Goal: Information Seeking & Learning: Learn about a topic

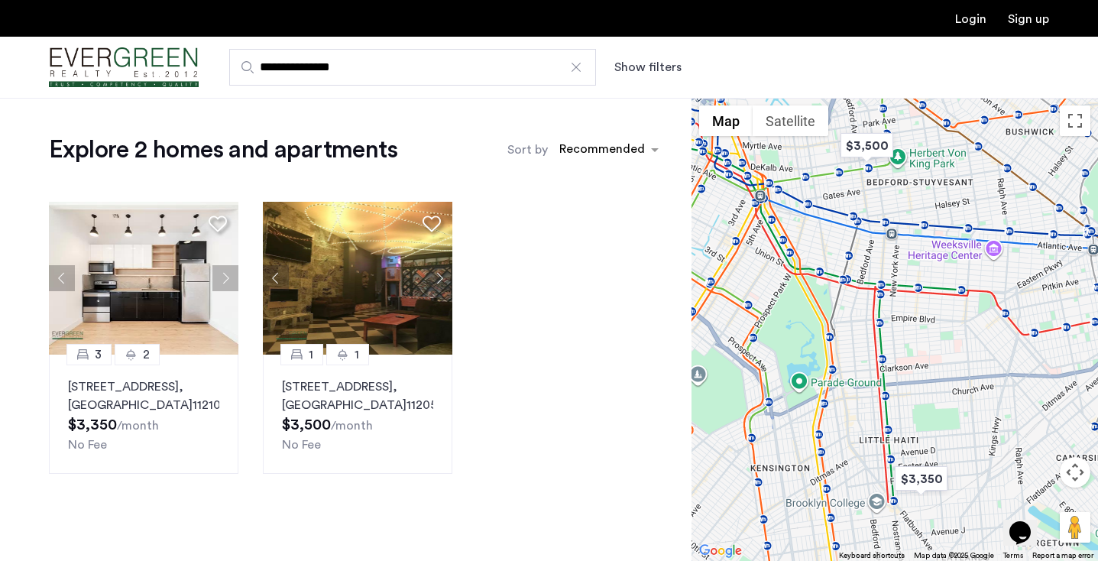
click at [575, 63] on div at bounding box center [576, 67] width 15 height 15
click at [575, 63] on input "**********" at bounding box center [412, 67] width 367 height 37
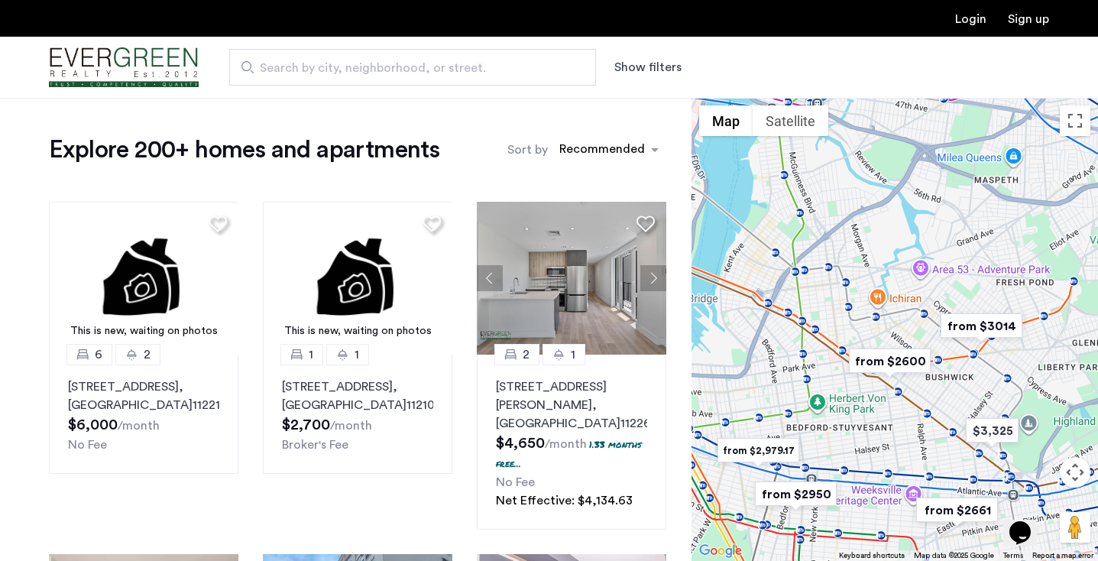
drag, startPoint x: 765, startPoint y: 339, endPoint x: 835, endPoint y: 395, distance: 90.2
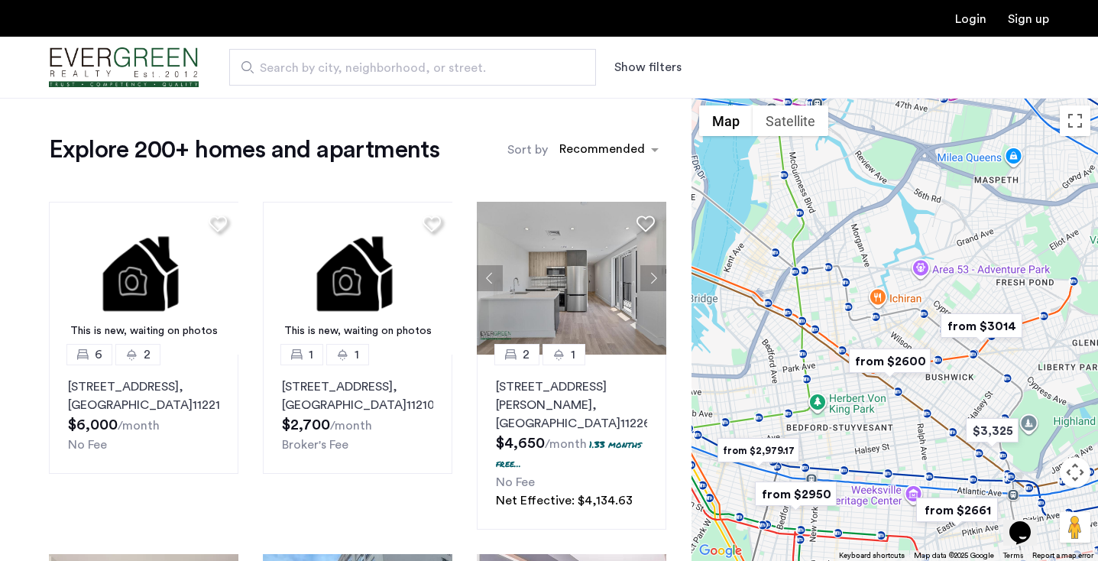
click at [835, 395] on div at bounding box center [895, 329] width 407 height 463
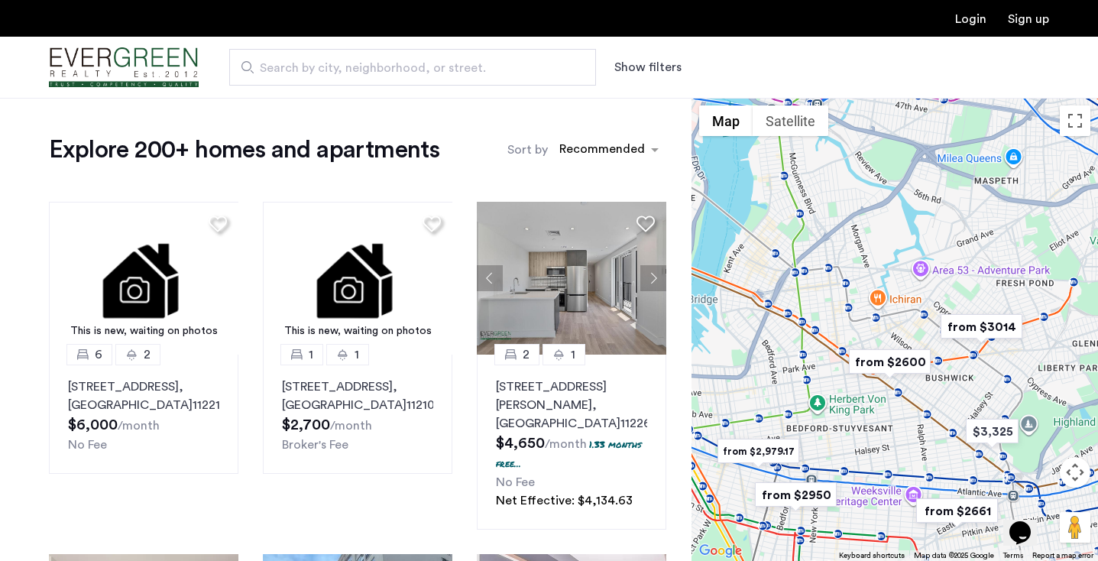
click at [893, 363] on img "from $2600" at bounding box center [890, 362] width 94 height 34
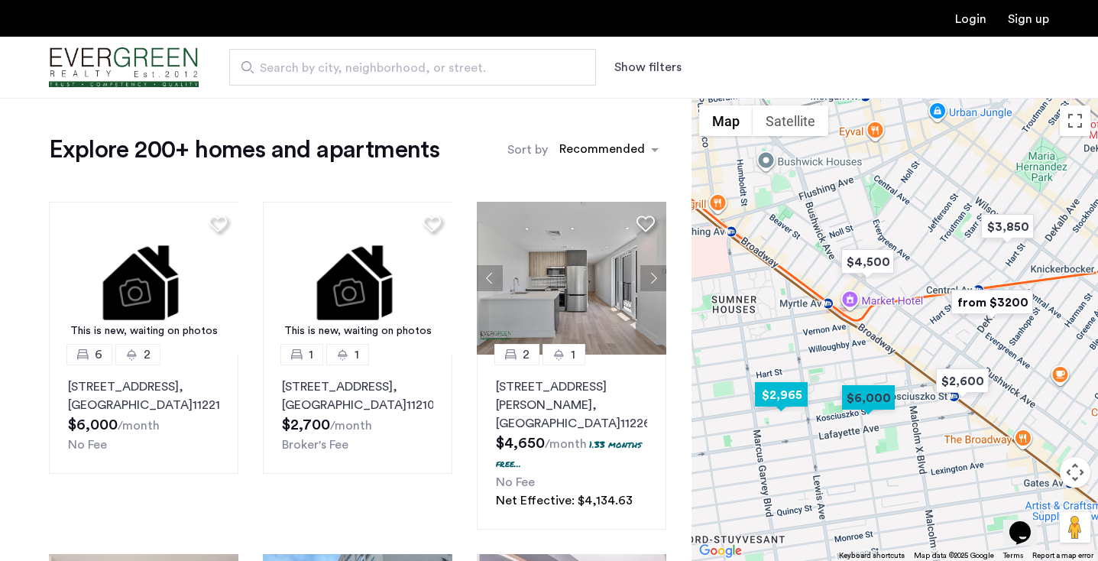
click at [782, 394] on img "$2,965" at bounding box center [781, 394] width 65 height 34
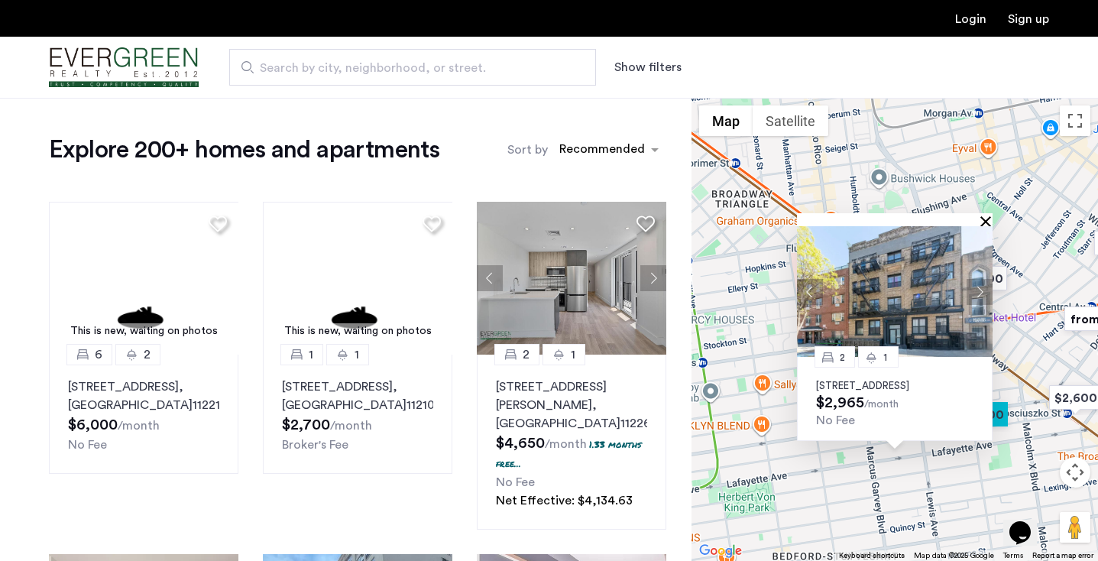
click at [986, 215] on button "Close" at bounding box center [988, 220] width 11 height 11
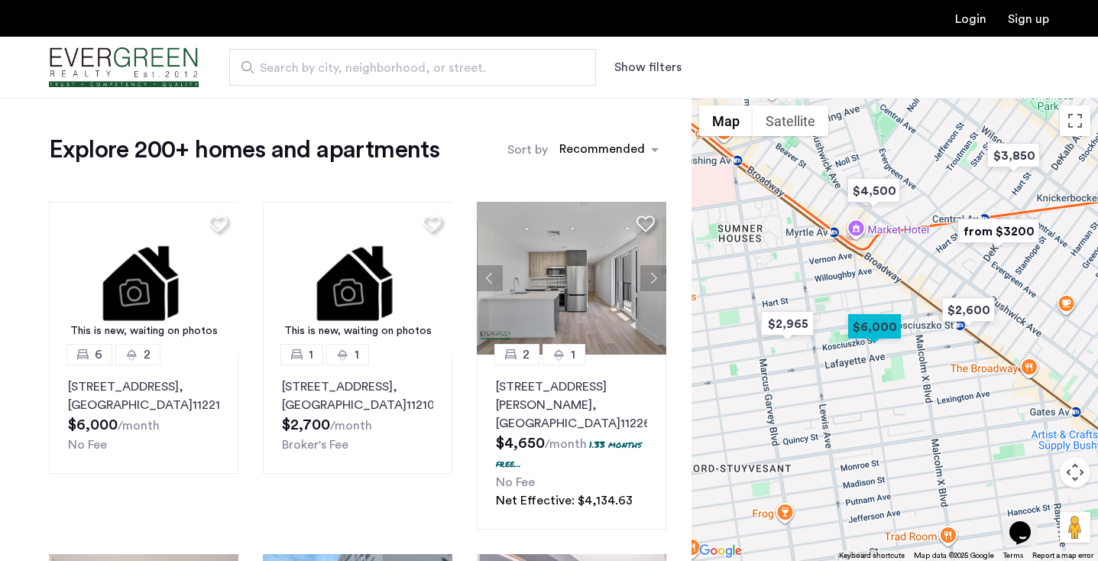
drag, startPoint x: 894, startPoint y: 371, endPoint x: 783, endPoint y: 282, distance: 142.4
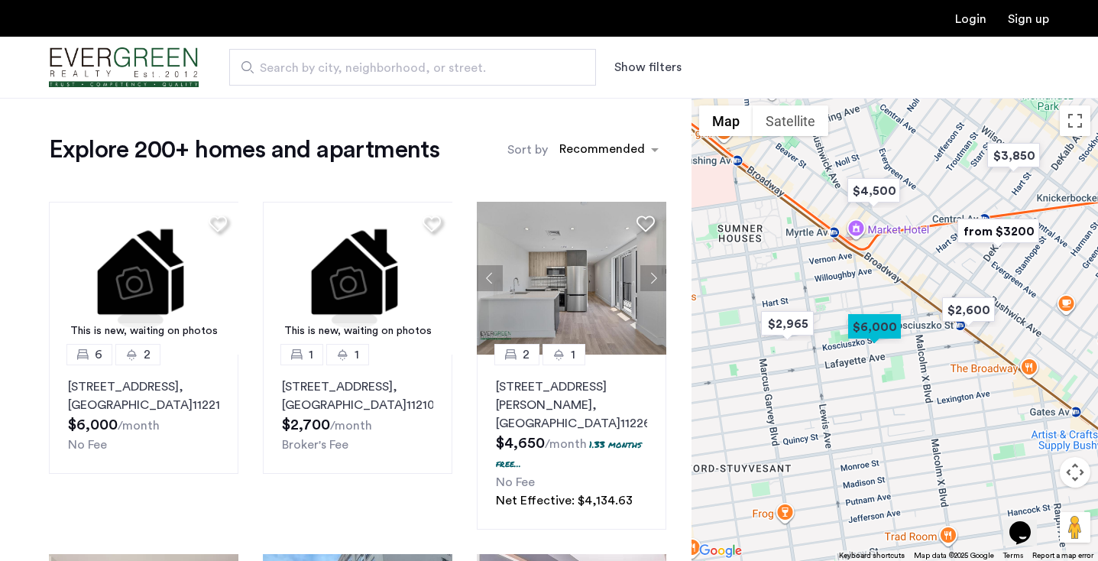
click at [783, 282] on div at bounding box center [895, 329] width 407 height 463
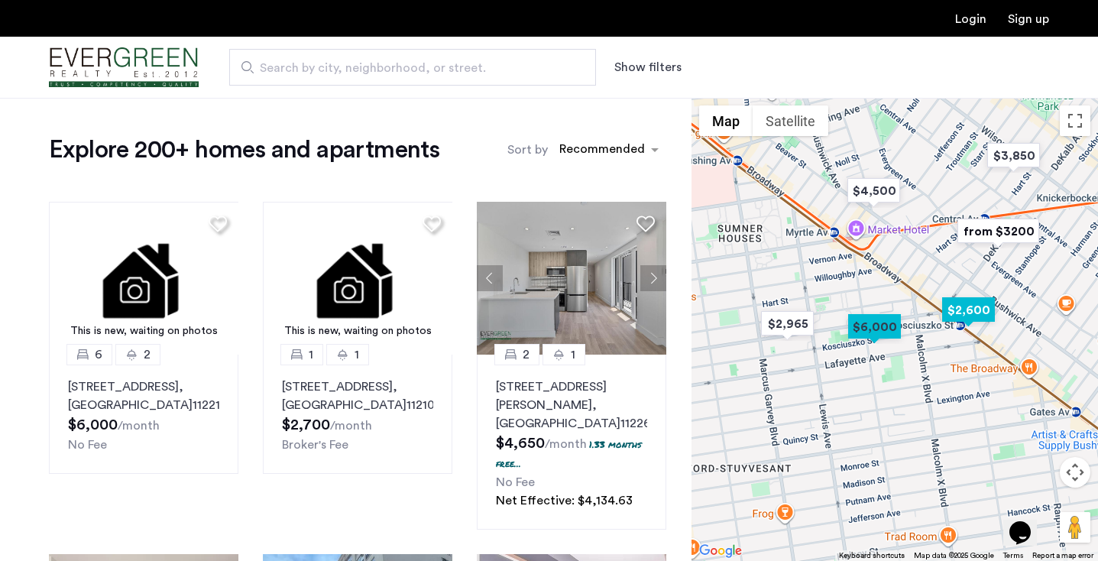
click at [962, 309] on img "$2,600" at bounding box center [968, 310] width 65 height 34
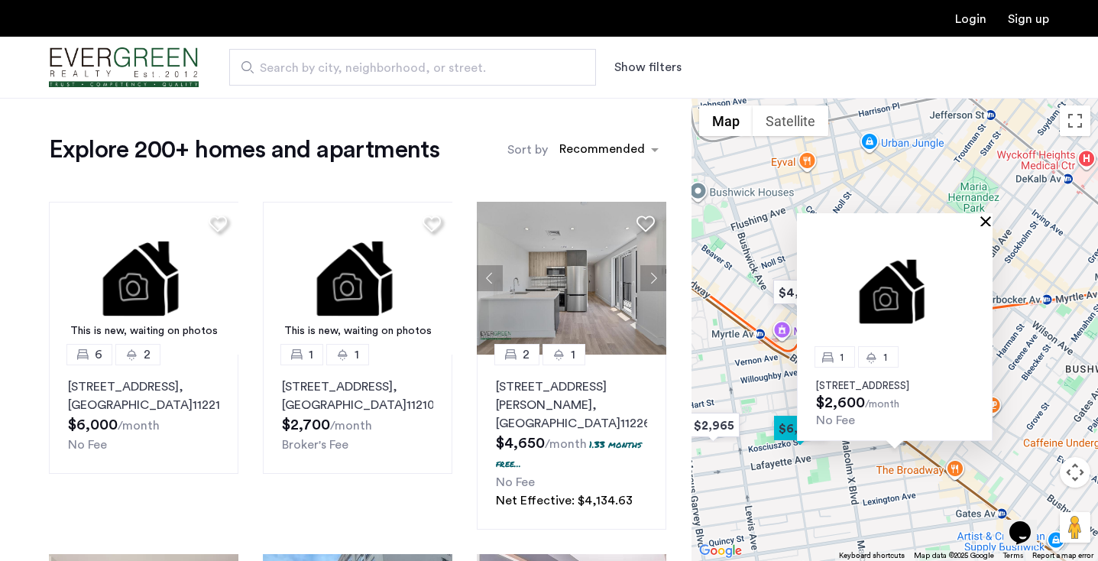
click at [986, 215] on button "Close" at bounding box center [988, 220] width 11 height 11
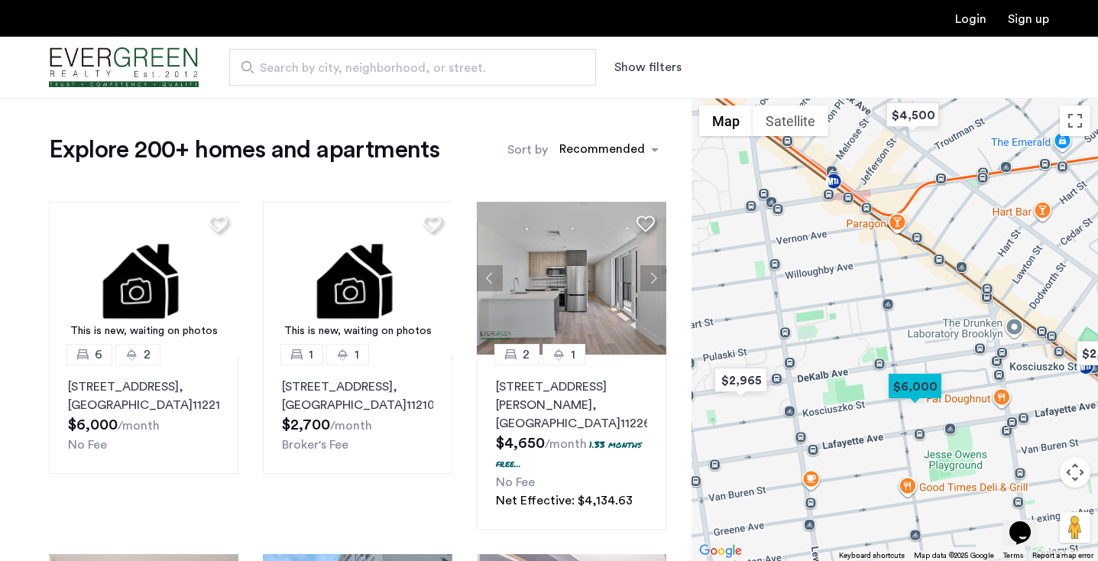
drag, startPoint x: 822, startPoint y: 449, endPoint x: 1008, endPoint y: 250, distance: 272.5
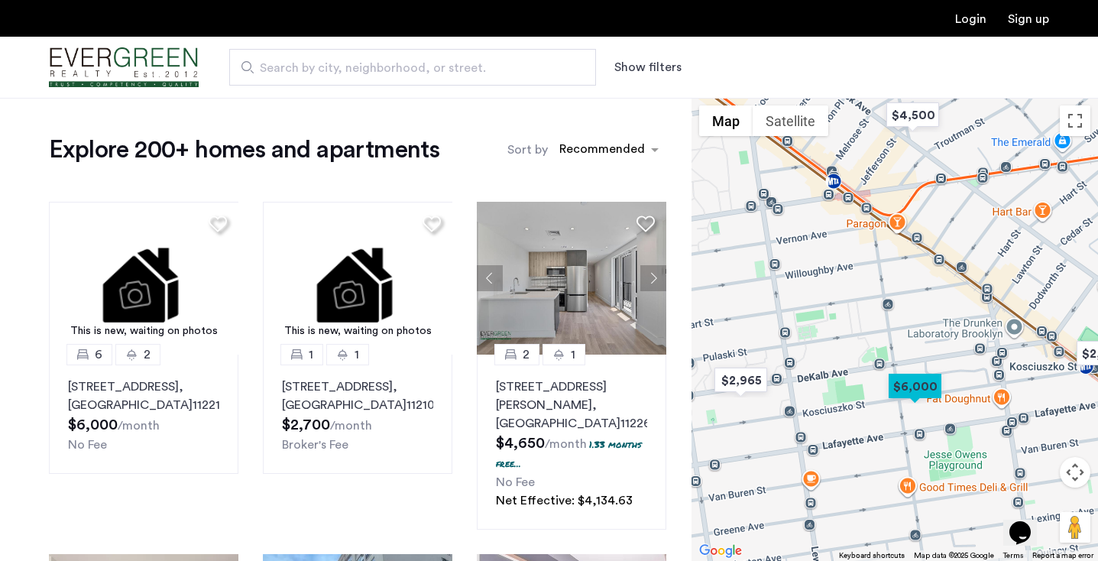
click at [1008, 250] on div at bounding box center [895, 329] width 407 height 463
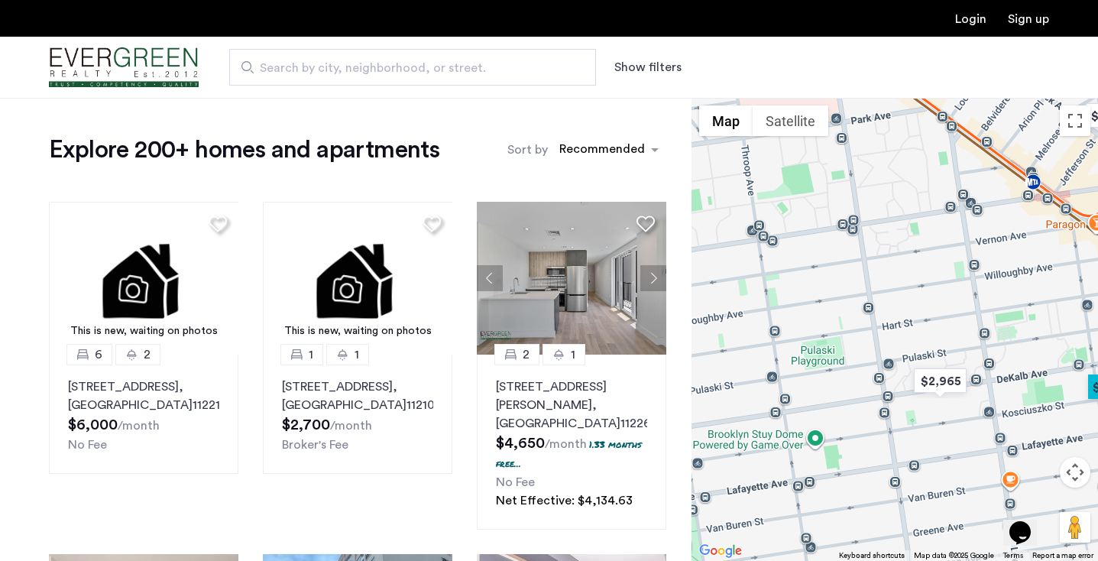
drag, startPoint x: 786, startPoint y: 306, endPoint x: 990, endPoint y: 306, distance: 204.0
click at [990, 306] on div at bounding box center [895, 329] width 407 height 463
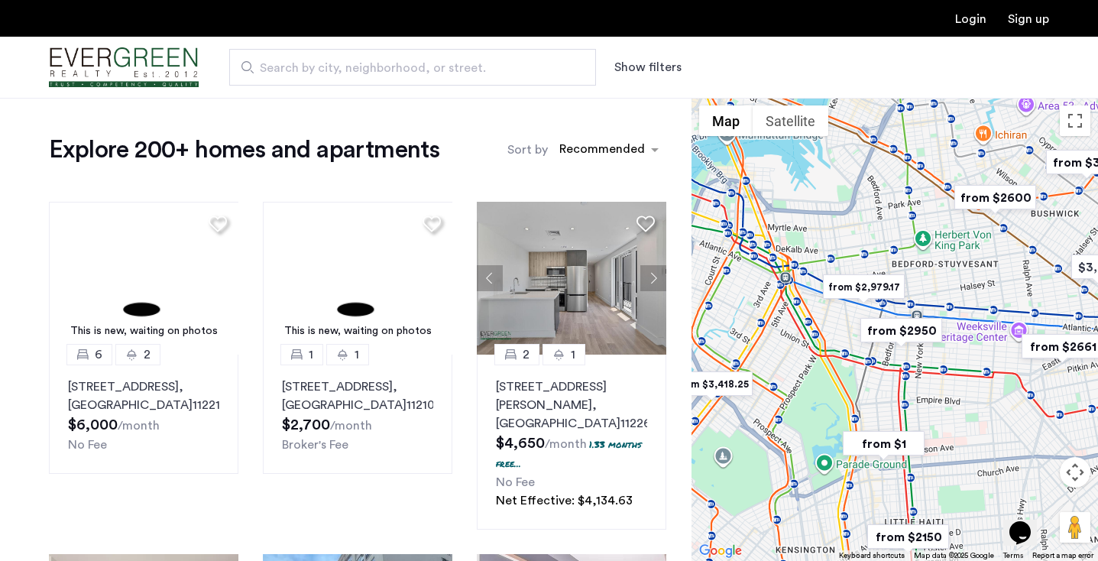
drag, startPoint x: 1009, startPoint y: 418, endPoint x: 964, endPoint y: 338, distance: 92.4
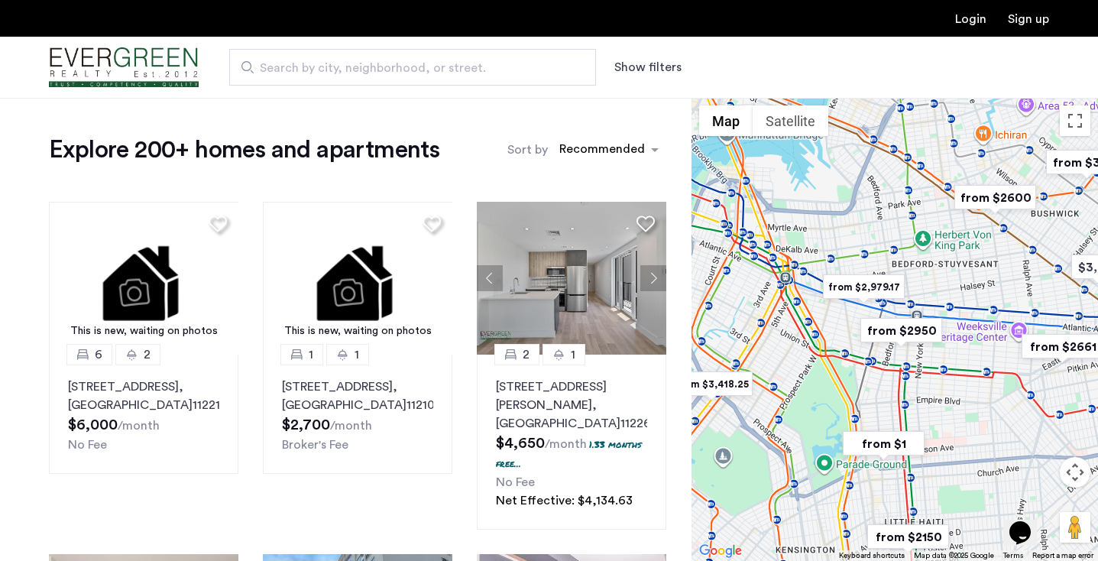
click at [964, 342] on div at bounding box center [895, 329] width 407 height 463
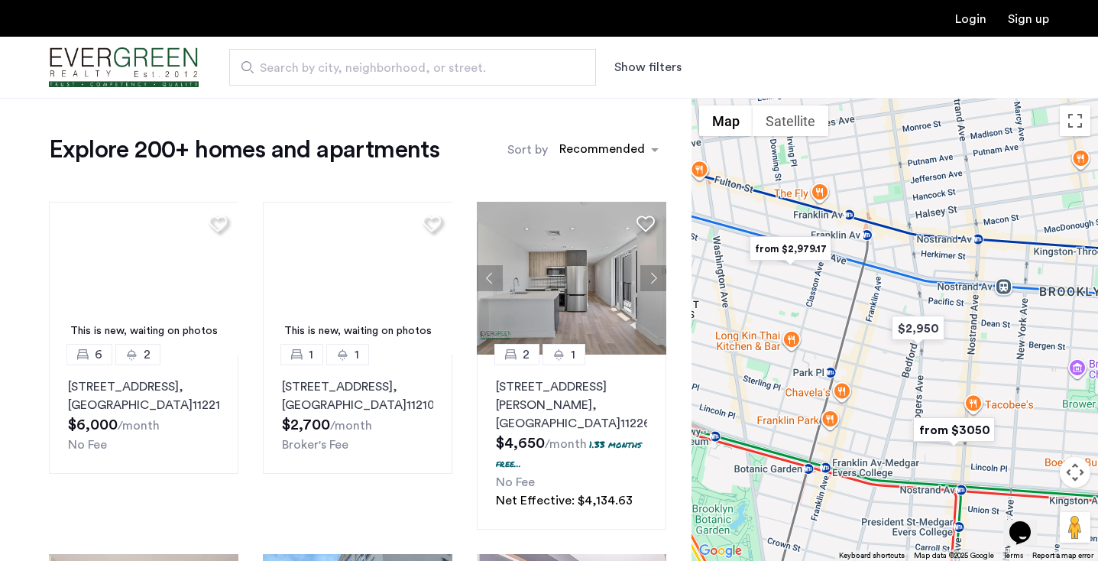
drag, startPoint x: 815, startPoint y: 328, endPoint x: 1048, endPoint y: 374, distance: 238.3
click at [1048, 374] on div at bounding box center [895, 329] width 407 height 463
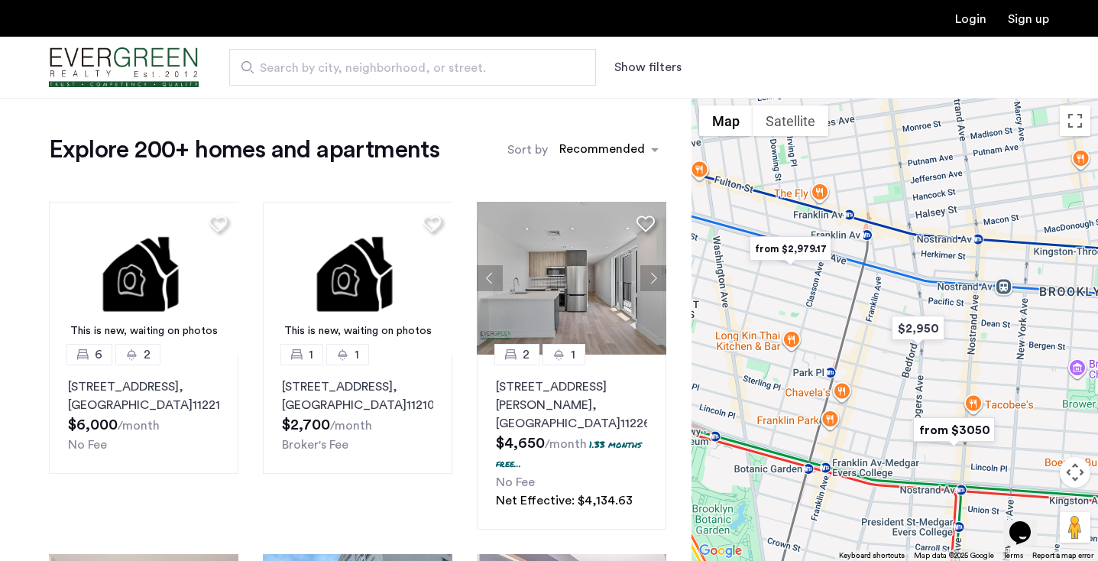
click at [795, 240] on img "from $2,979.17" at bounding box center [790, 249] width 94 height 34
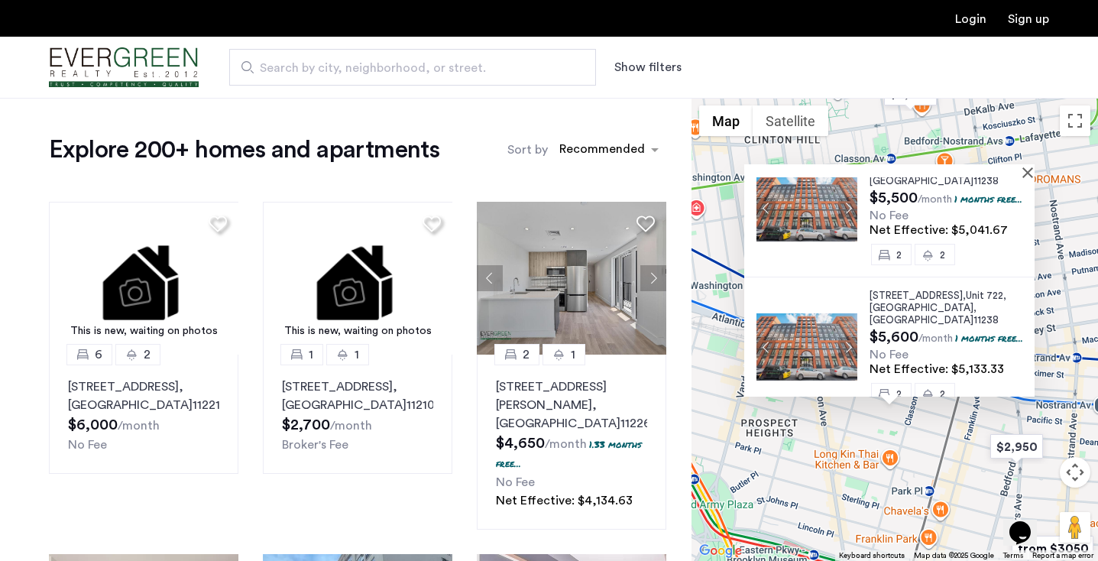
scroll to position [1032, 0]
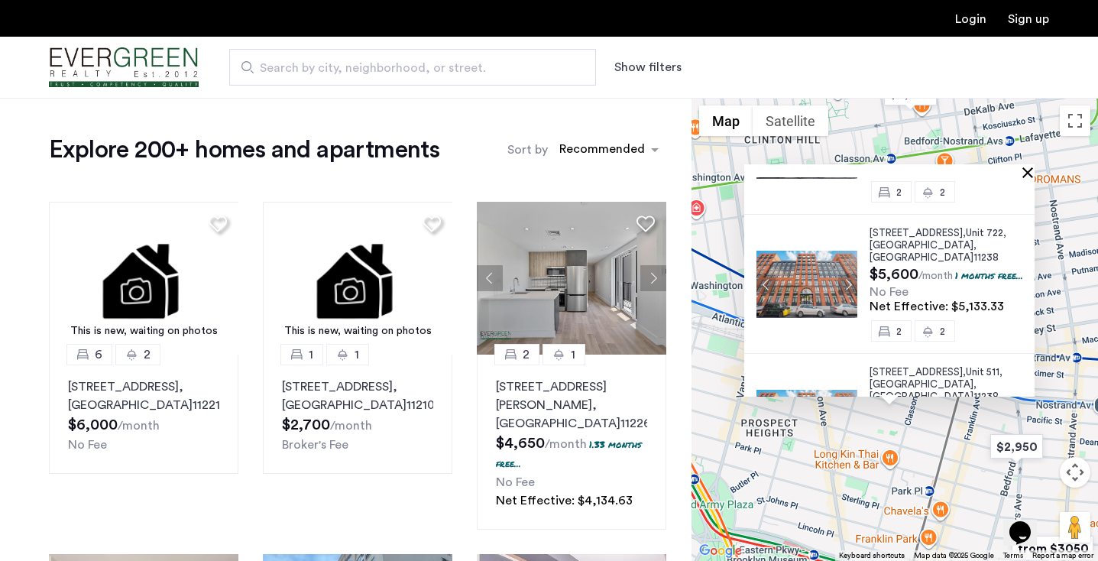
click at [1034, 174] on button "Close" at bounding box center [1030, 172] width 11 height 11
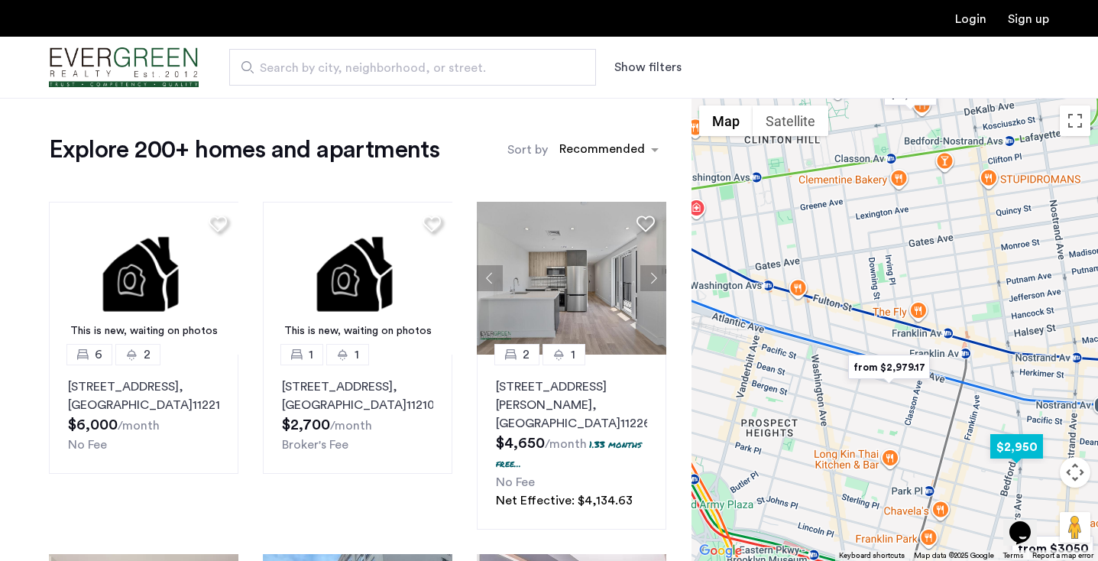
click at [1005, 444] on img "$2,950" at bounding box center [1016, 446] width 65 height 34
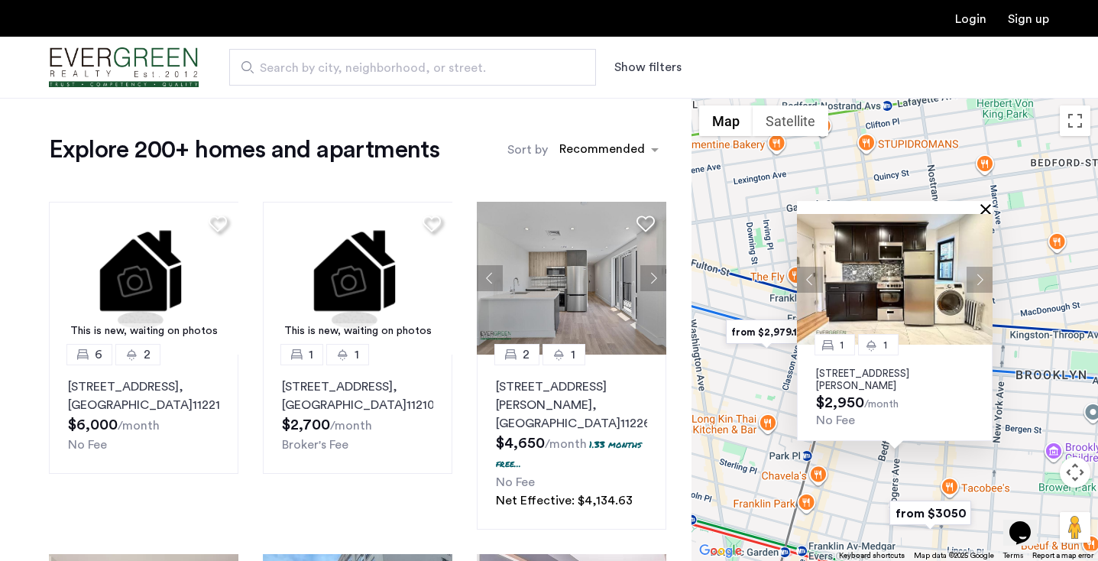
click at [986, 203] on button "Close" at bounding box center [988, 208] width 11 height 11
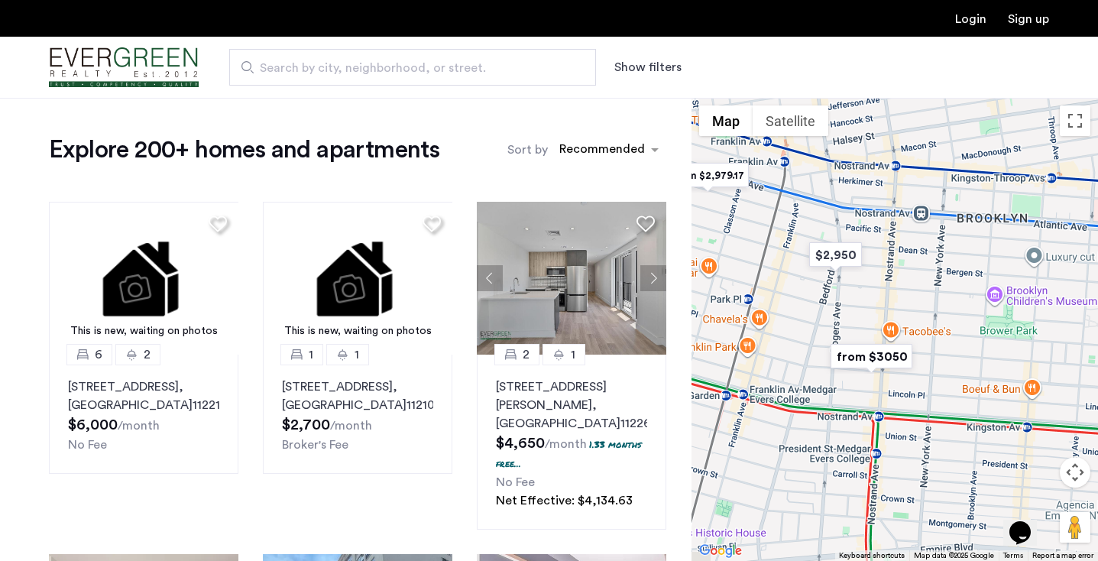
drag, startPoint x: 985, startPoint y: 426, endPoint x: 925, endPoint y: 267, distance: 170.5
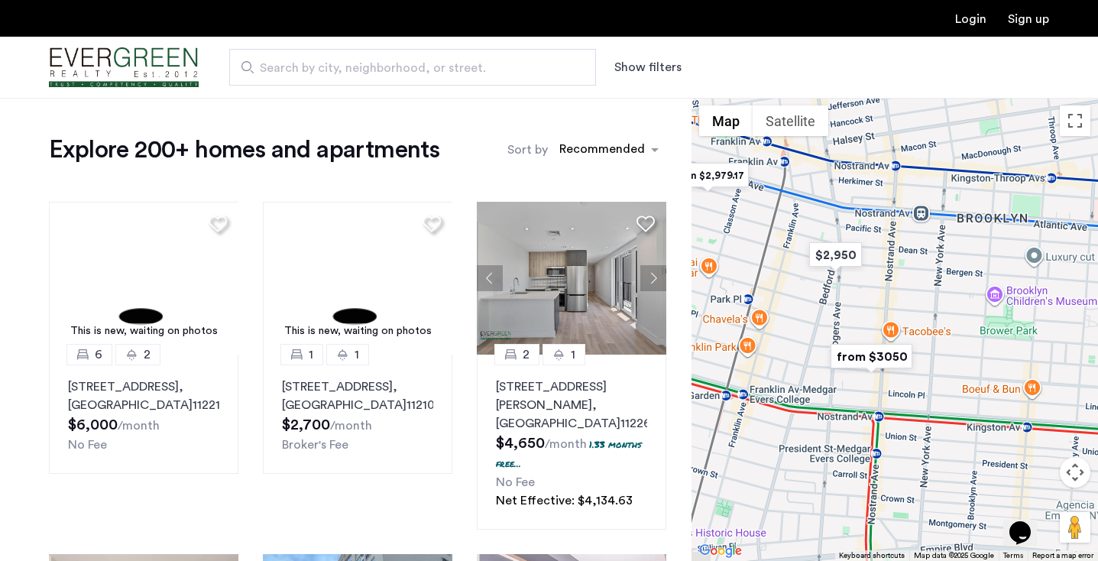
click at [925, 267] on div at bounding box center [895, 329] width 407 height 463
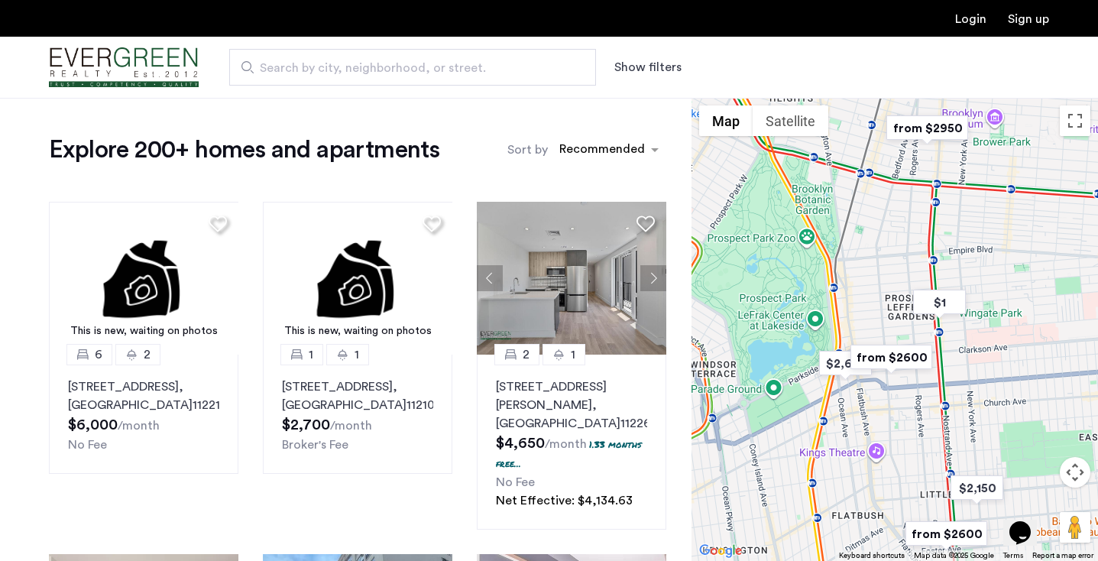
drag, startPoint x: 821, startPoint y: 461, endPoint x: 857, endPoint y: 302, distance: 162.9
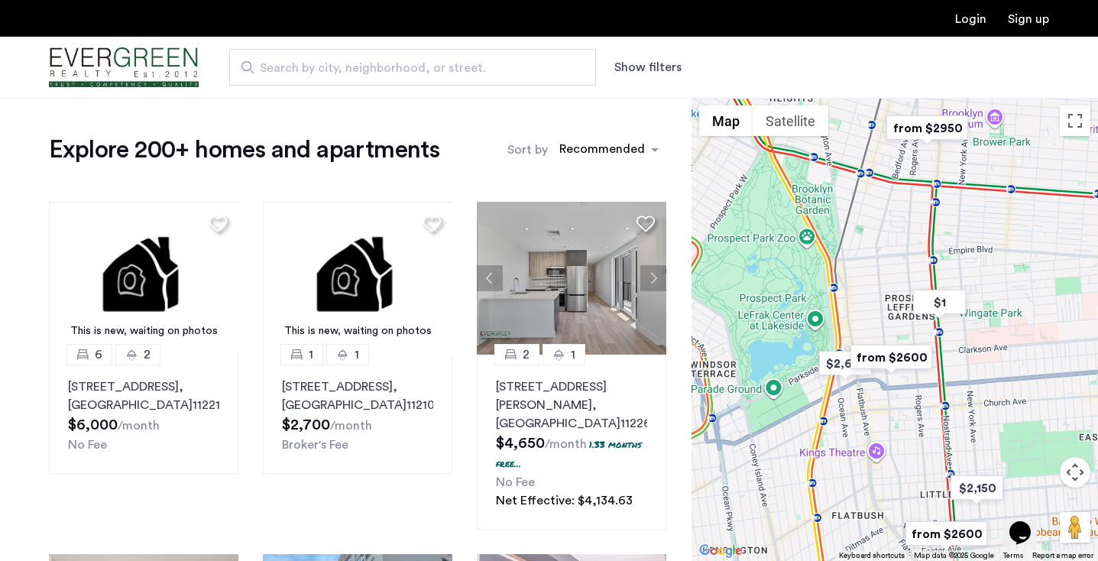
click at [857, 302] on div at bounding box center [895, 329] width 407 height 463
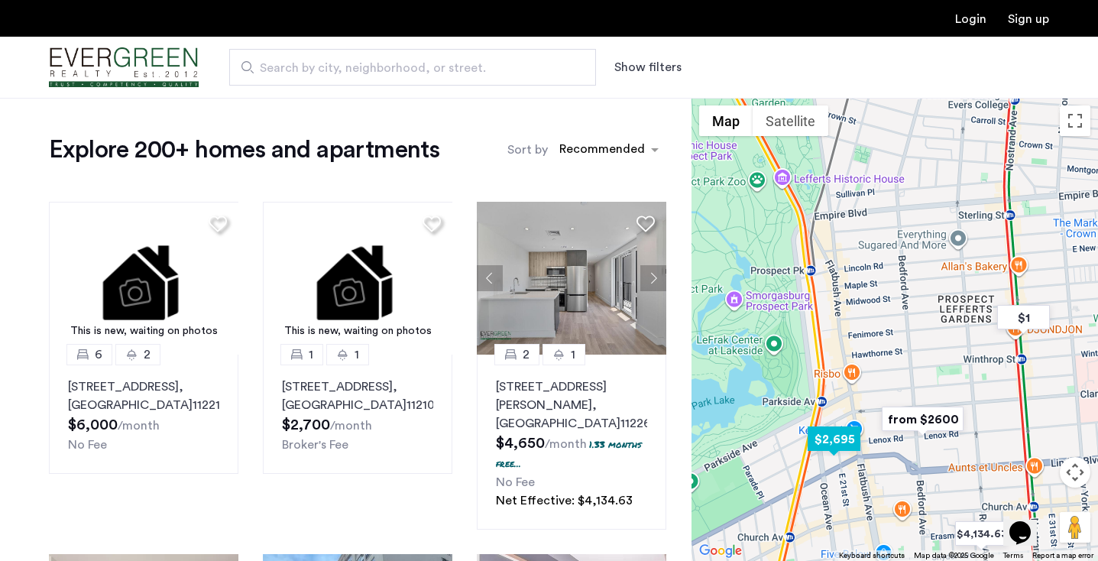
click at [841, 436] on img "$2,695" at bounding box center [834, 439] width 65 height 34
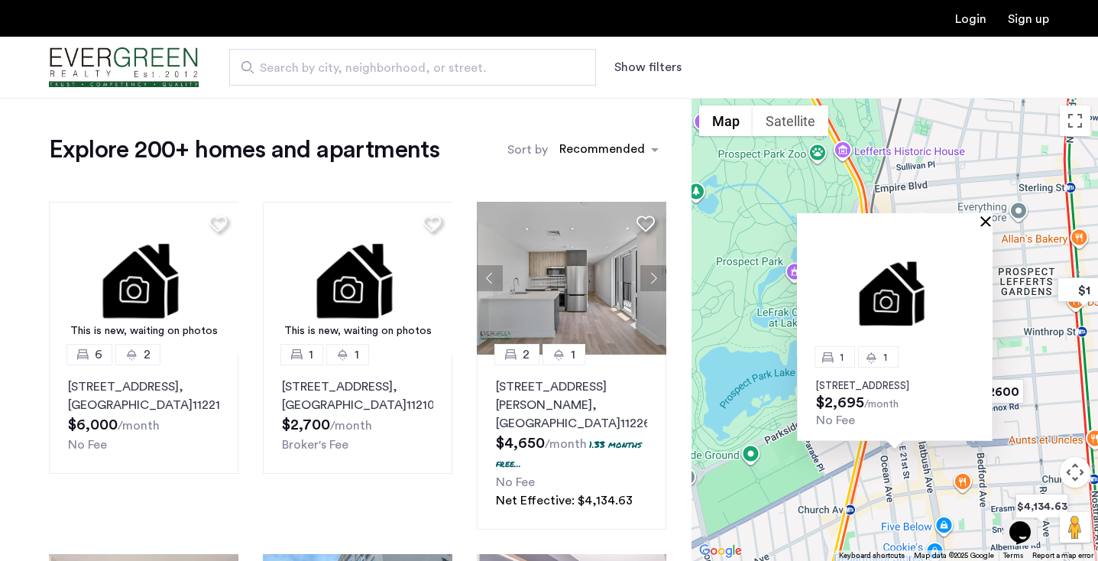
click at [985, 215] on button "Close" at bounding box center [988, 220] width 11 height 11
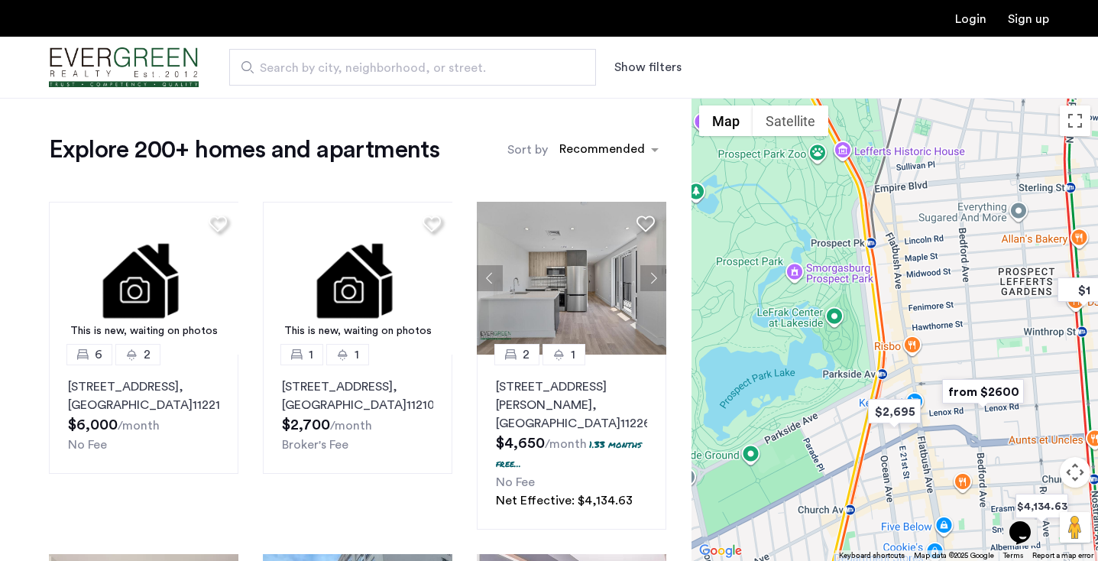
click at [973, 397] on img "from $2600" at bounding box center [983, 391] width 94 height 34
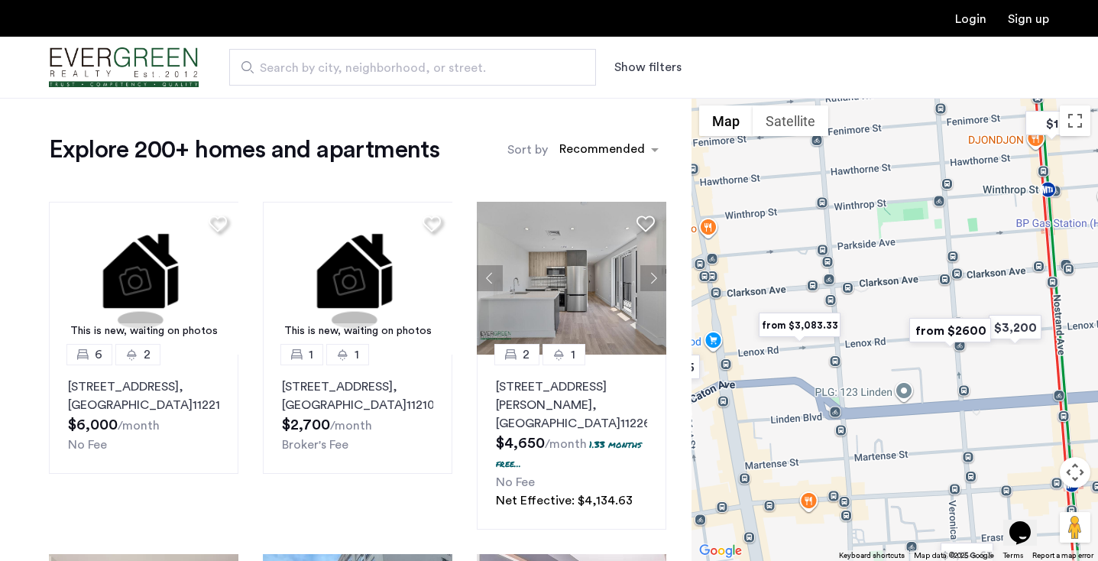
click at [951, 332] on img "from $2600" at bounding box center [950, 330] width 94 height 34
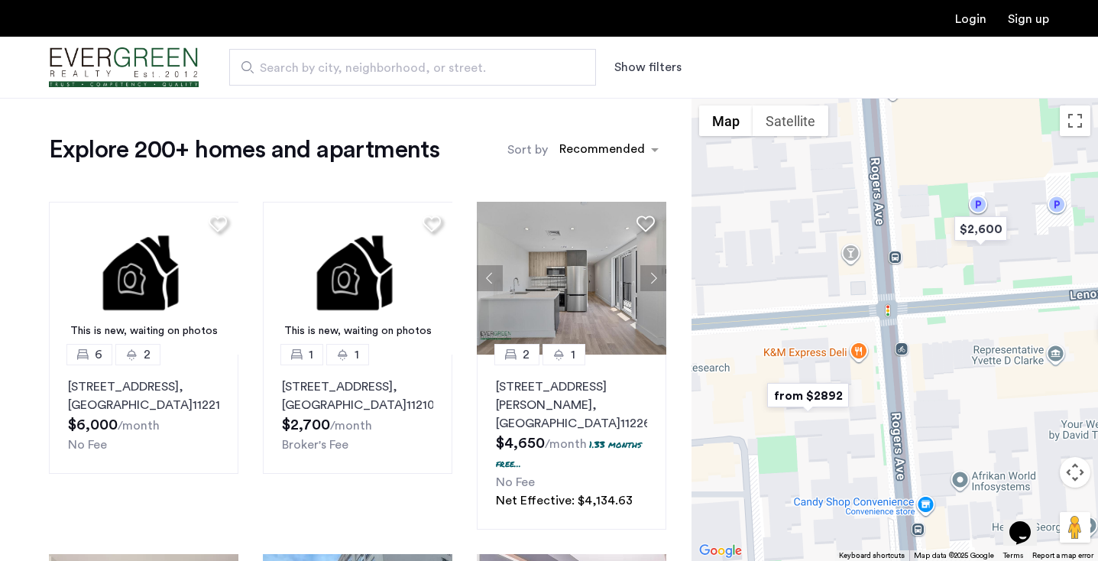
click at [809, 397] on img "from $2892" at bounding box center [808, 395] width 94 height 34
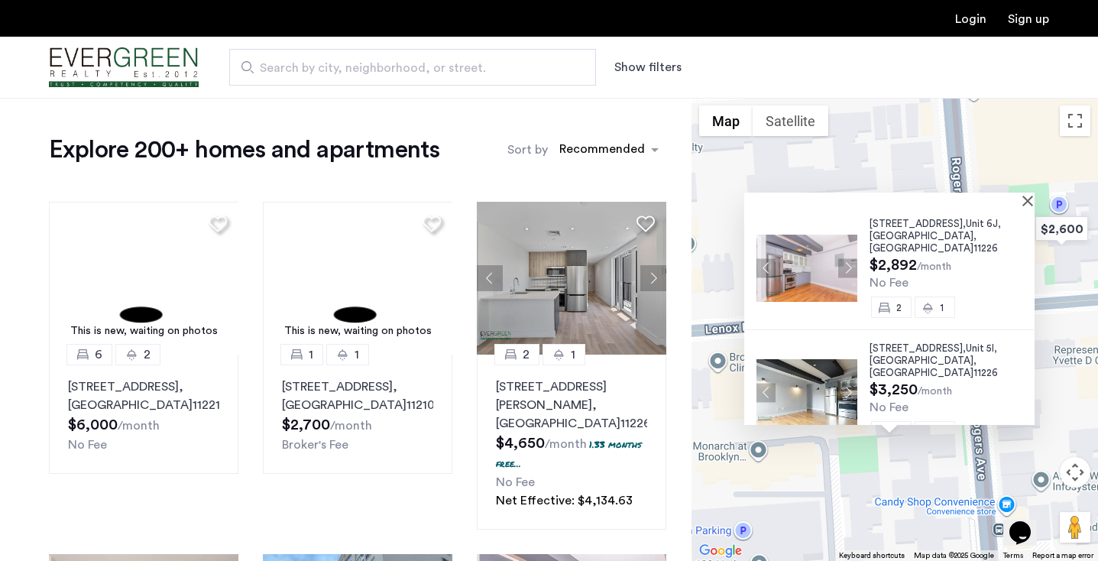
scroll to position [8, 0]
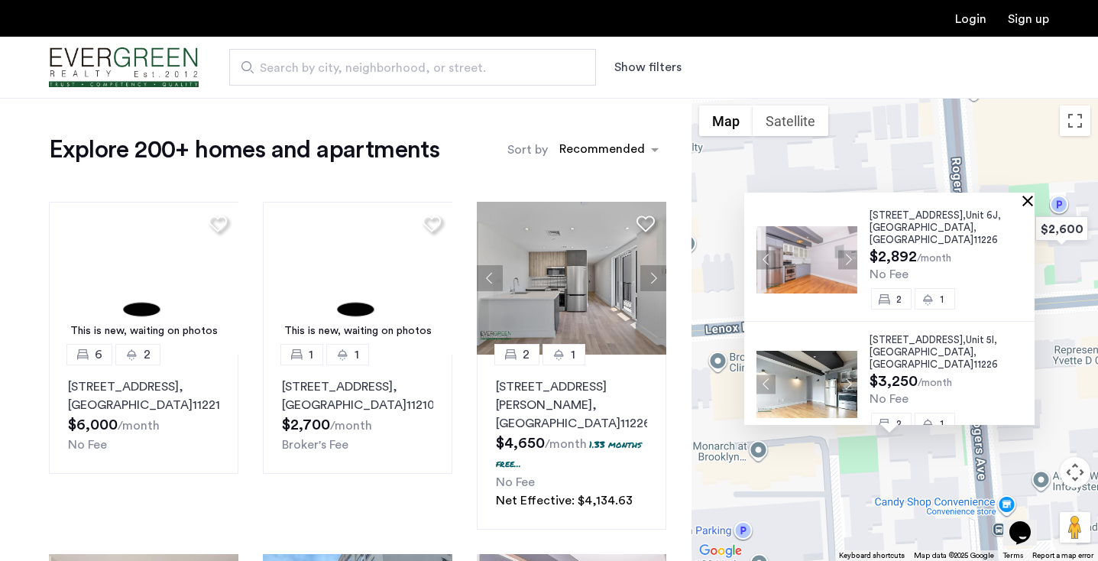
click at [1035, 202] on button "Close" at bounding box center [1030, 200] width 11 height 11
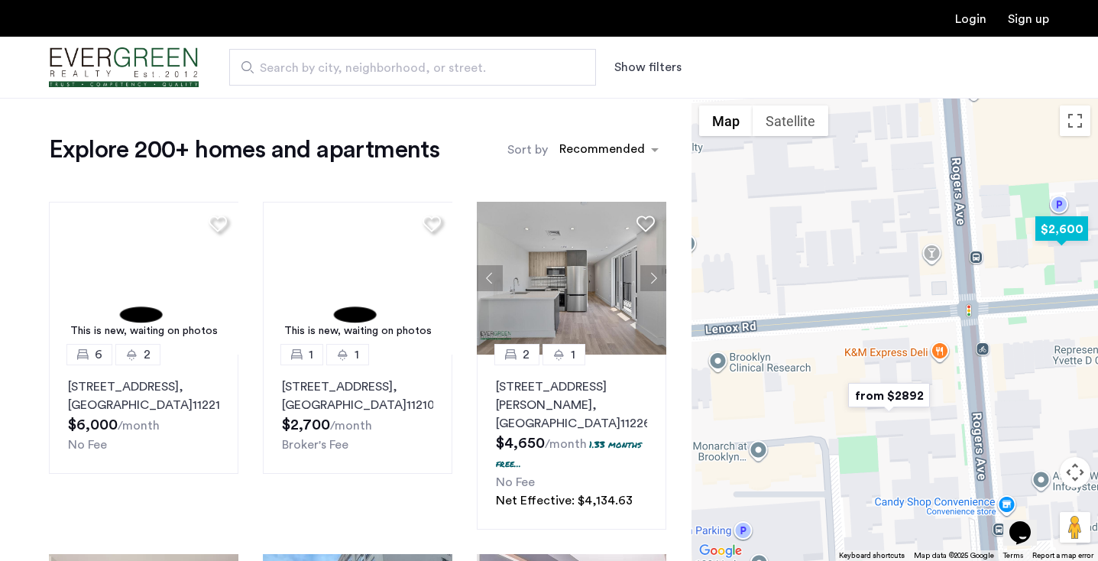
click at [1048, 228] on img "$2,600" at bounding box center [1061, 229] width 65 height 34
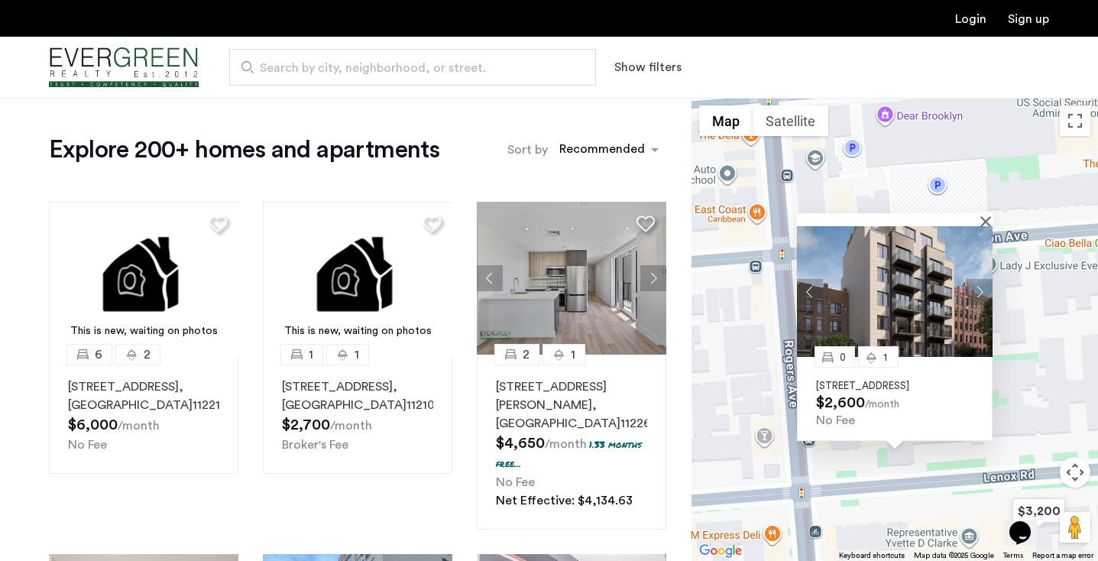
click at [983, 213] on div at bounding box center [895, 219] width 196 height 13
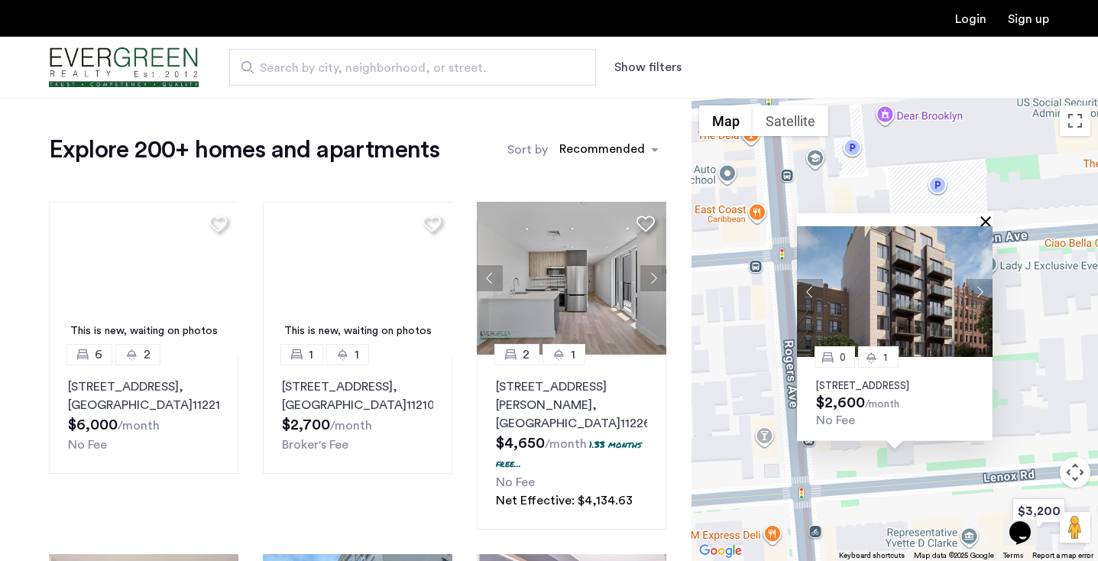
click at [985, 215] on button "Close" at bounding box center [988, 220] width 11 height 11
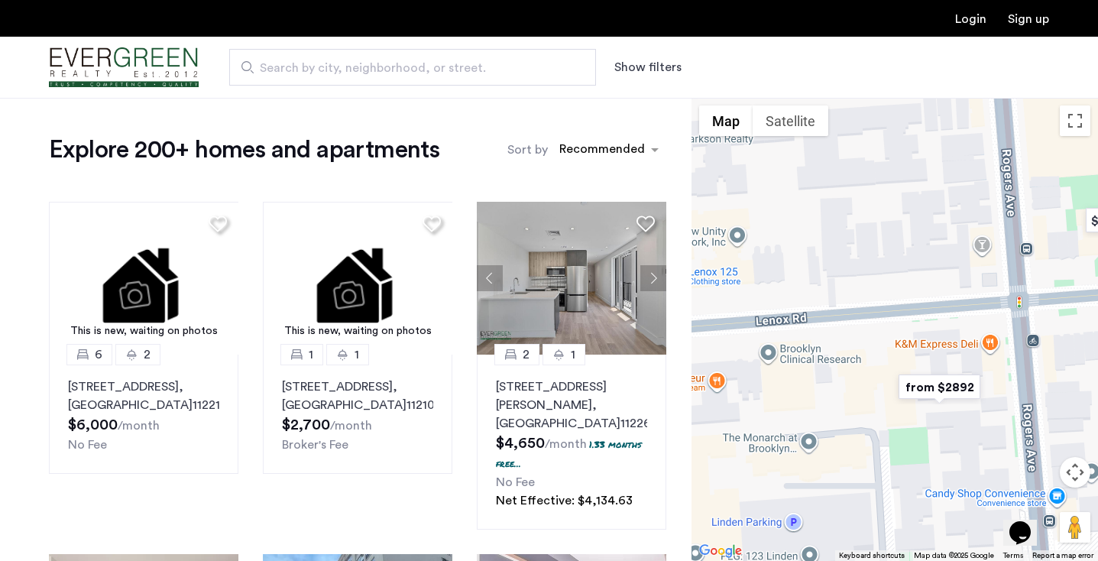
drag, startPoint x: 849, startPoint y: 361, endPoint x: 1028, endPoint y: 210, distance: 233.7
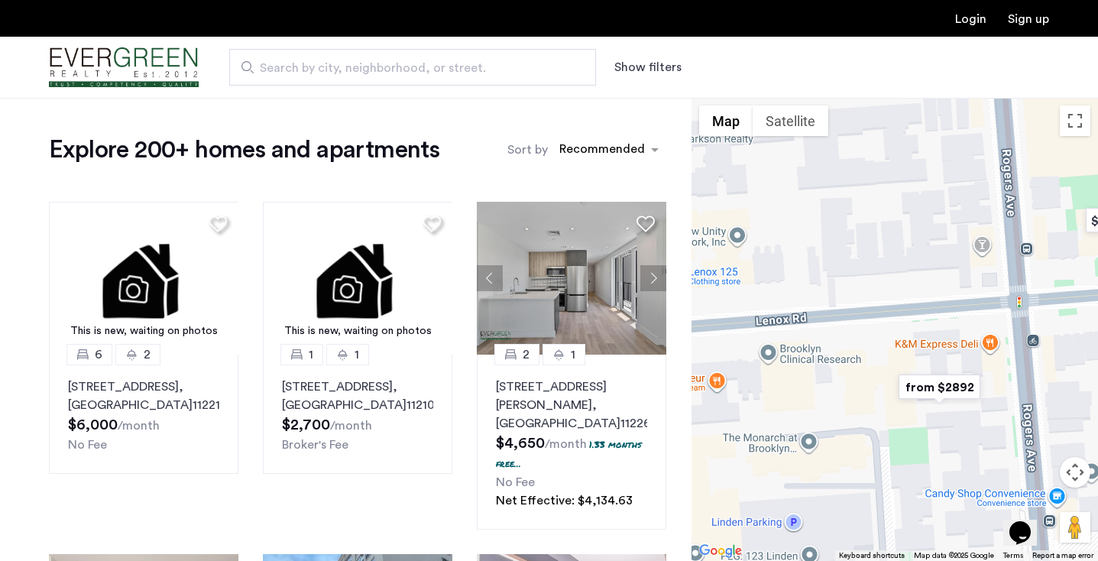
click at [1028, 210] on div at bounding box center [895, 329] width 407 height 463
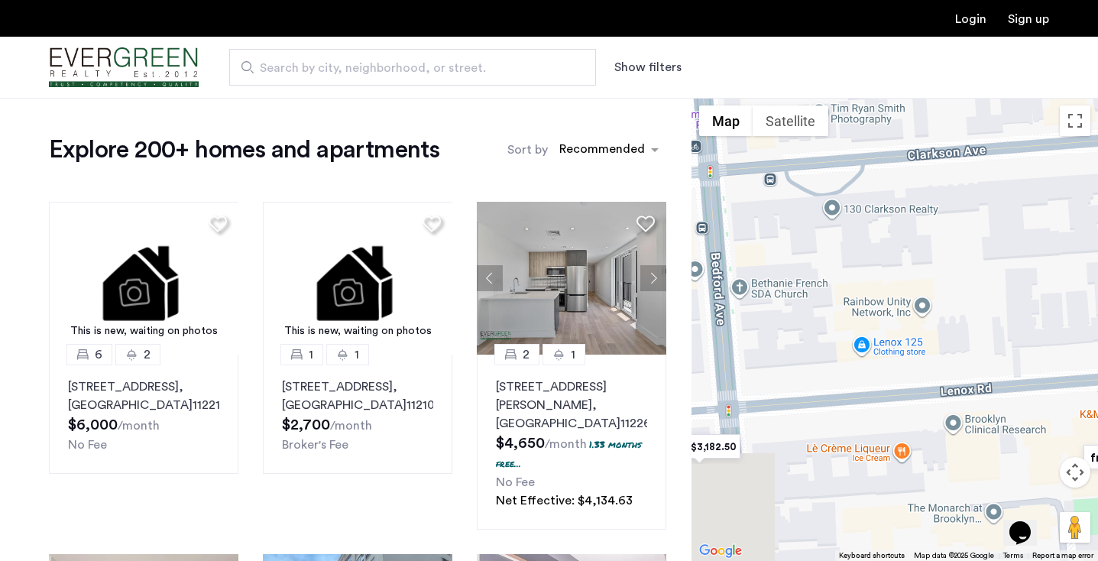
drag, startPoint x: 820, startPoint y: 232, endPoint x: 1009, endPoint y: 301, distance: 201.9
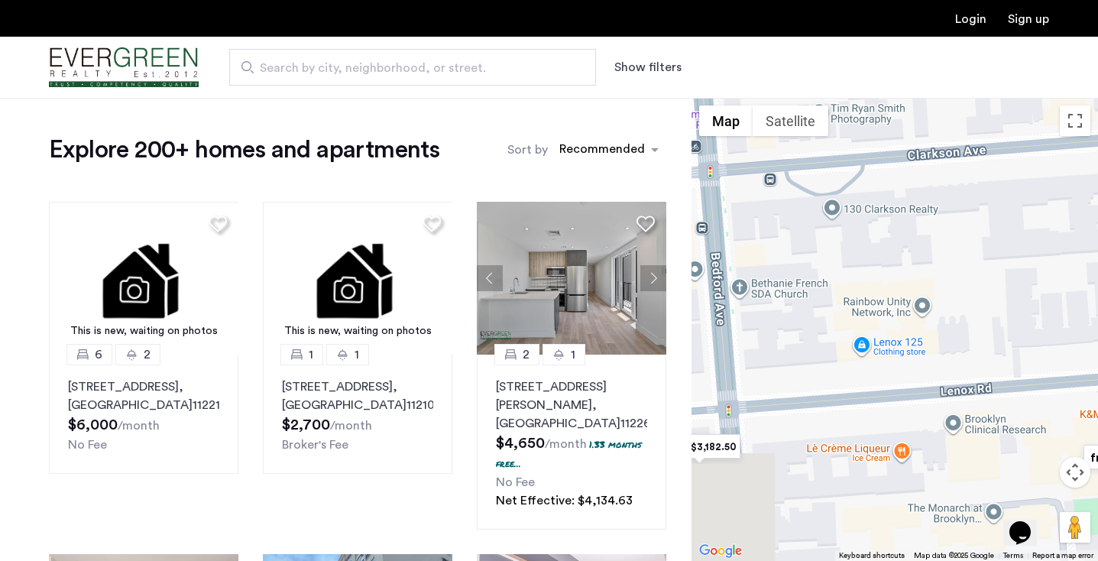
click at [1009, 301] on div at bounding box center [895, 329] width 407 height 463
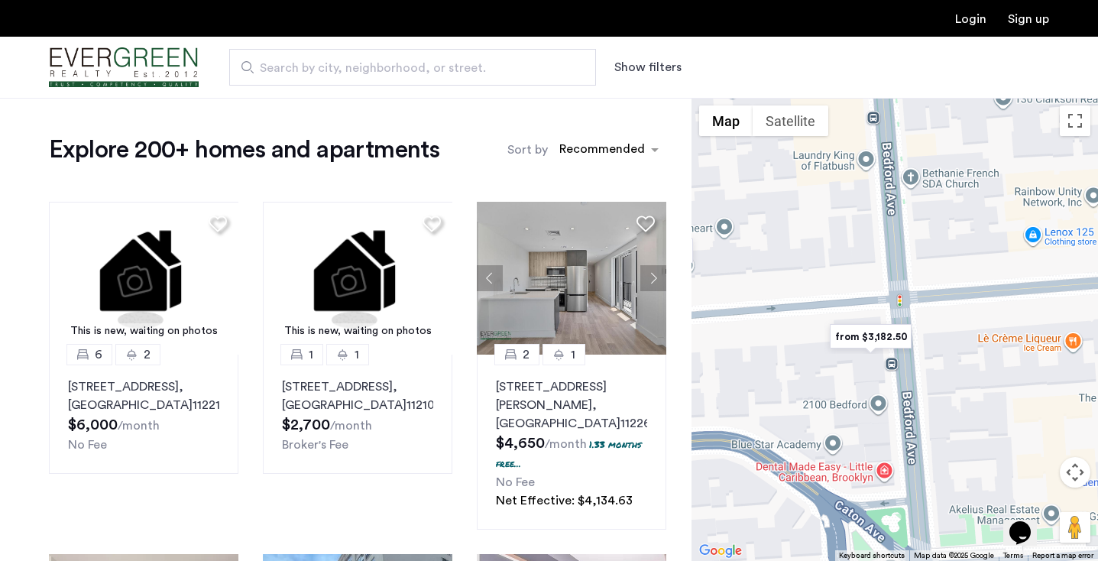
drag, startPoint x: 796, startPoint y: 416, endPoint x: 970, endPoint y: 303, distance: 206.6
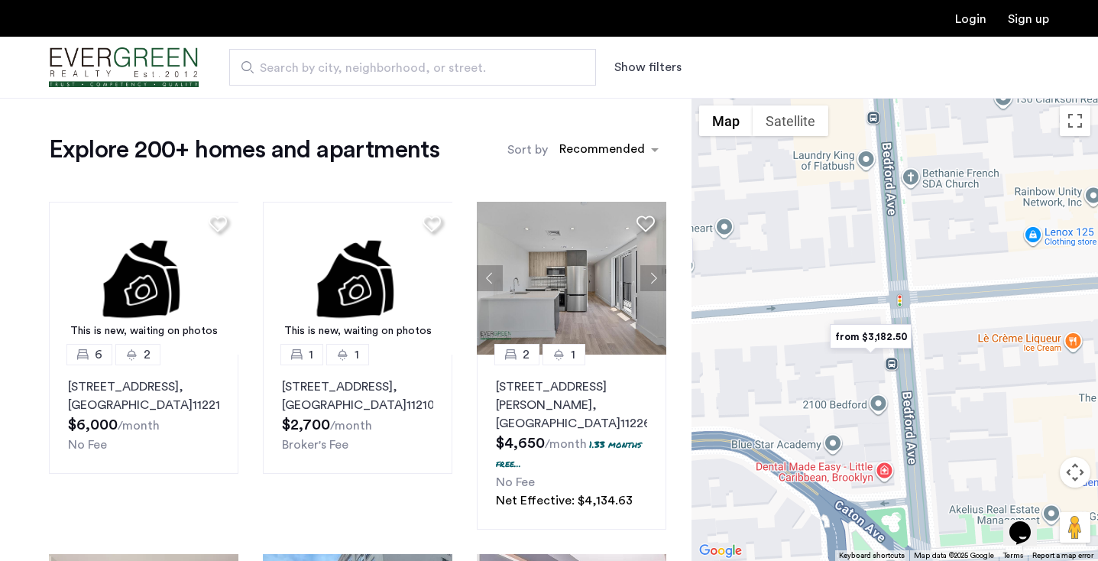
click at [970, 303] on div at bounding box center [895, 329] width 407 height 463
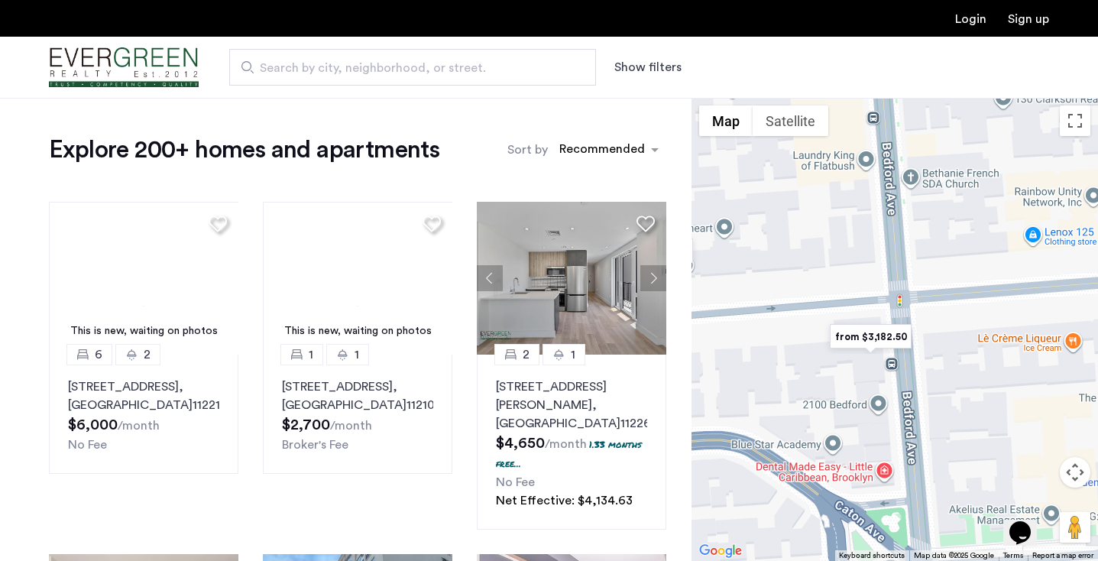
click at [878, 333] on img "from $3,182.50" at bounding box center [871, 336] width 94 height 34
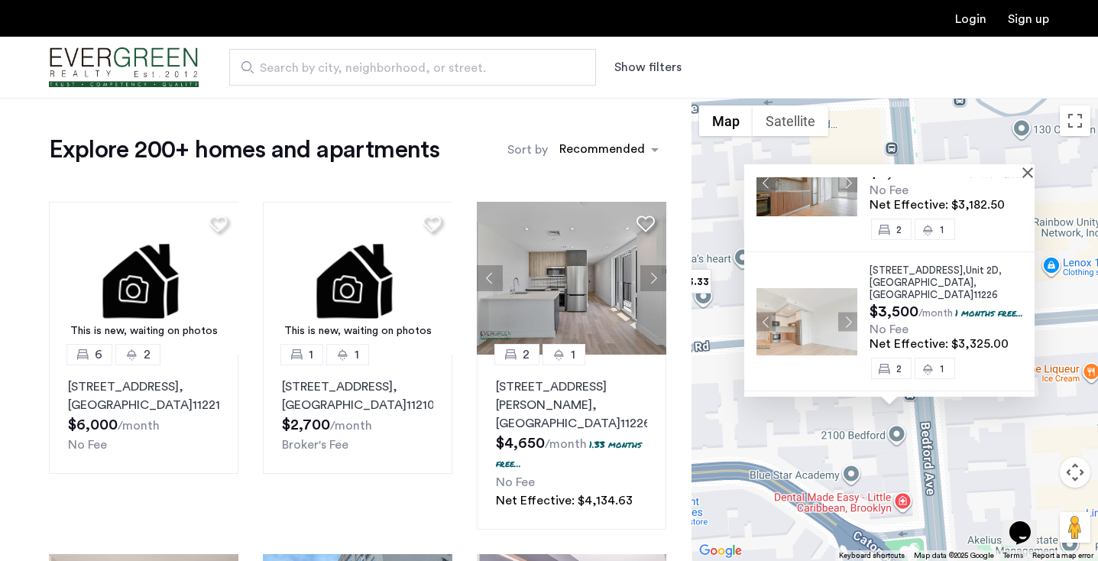
scroll to position [300, 0]
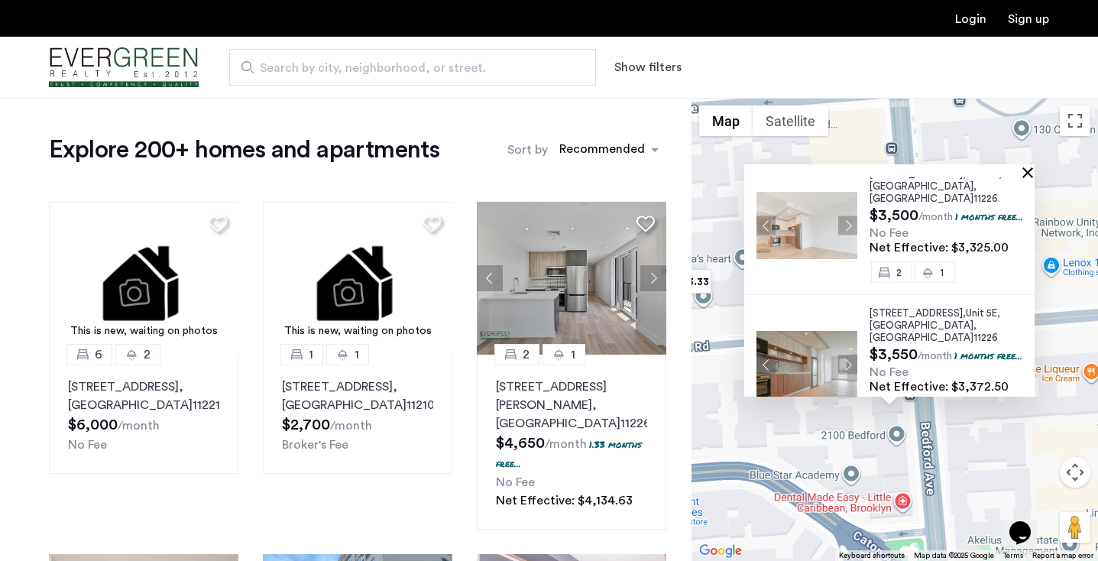
click at [1036, 172] on button "Close" at bounding box center [1030, 172] width 11 height 11
